Goal: Information Seeking & Learning: Learn about a topic

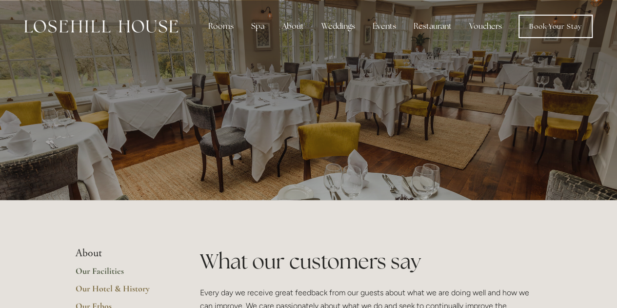
click at [107, 267] on link "Our Facilities" at bounding box center [122, 274] width 93 height 18
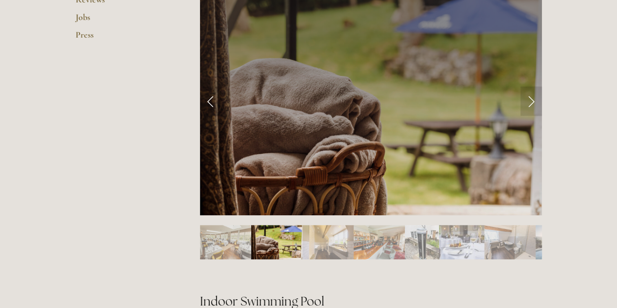
scroll to position [442, 0]
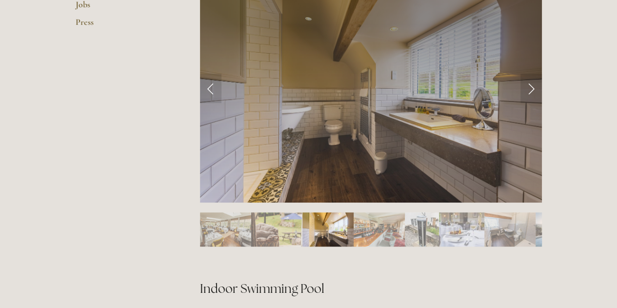
click at [340, 229] on img "Slide 3" at bounding box center [327, 229] width 51 height 34
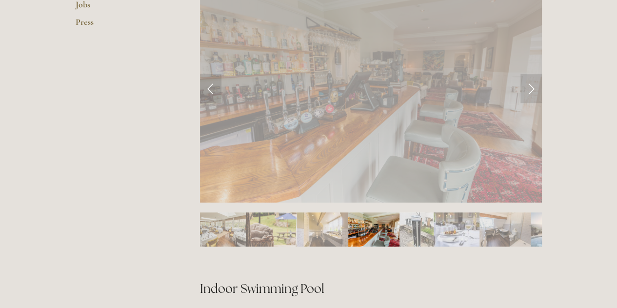
click at [382, 234] on img "Slide 4" at bounding box center [373, 229] width 51 height 34
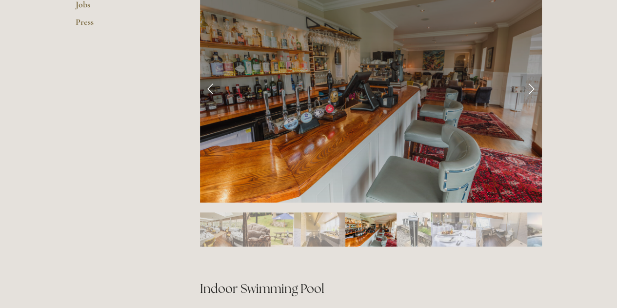
click at [425, 233] on img "Slide 5" at bounding box center [414, 229] width 34 height 34
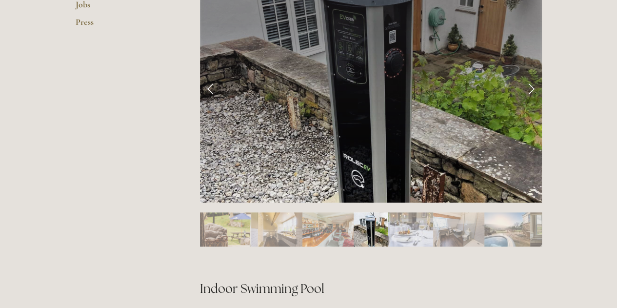
click at [411, 235] on img "Slide 6" at bounding box center [410, 229] width 45 height 34
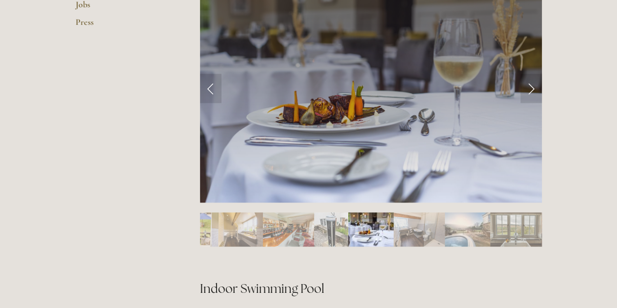
click at [408, 235] on img "Slide 7" at bounding box center [419, 229] width 51 height 34
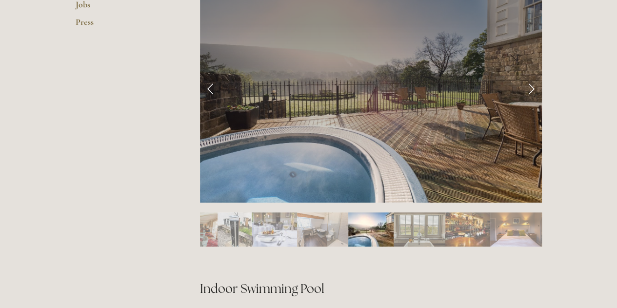
click at [408, 235] on img "Slide 9" at bounding box center [419, 229] width 51 height 34
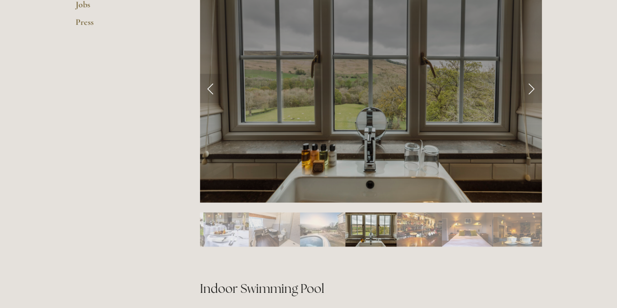
click at [408, 235] on img "Slide 10" at bounding box center [419, 229] width 45 height 34
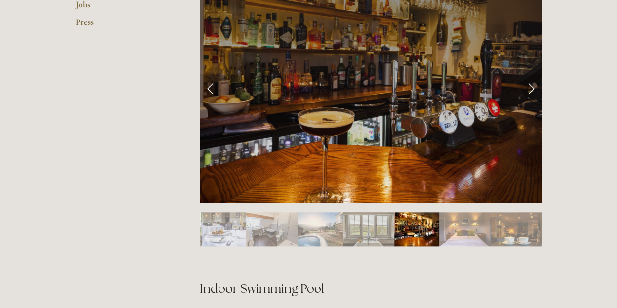
click at [451, 234] on img "Slide 11" at bounding box center [465, 229] width 51 height 34
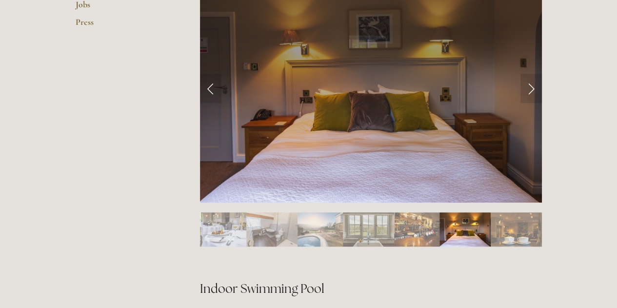
click at [508, 234] on img "Slide 12" at bounding box center [516, 229] width 51 height 34
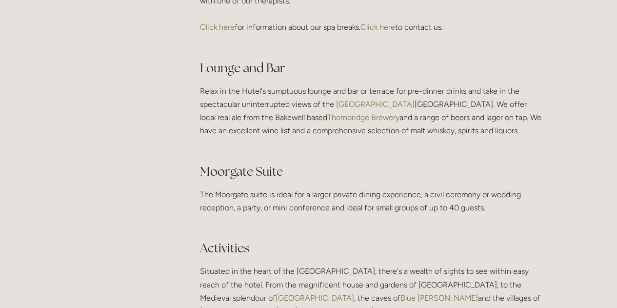
scroll to position [2058, 0]
